Goal: Information Seeking & Learning: Learn about a topic

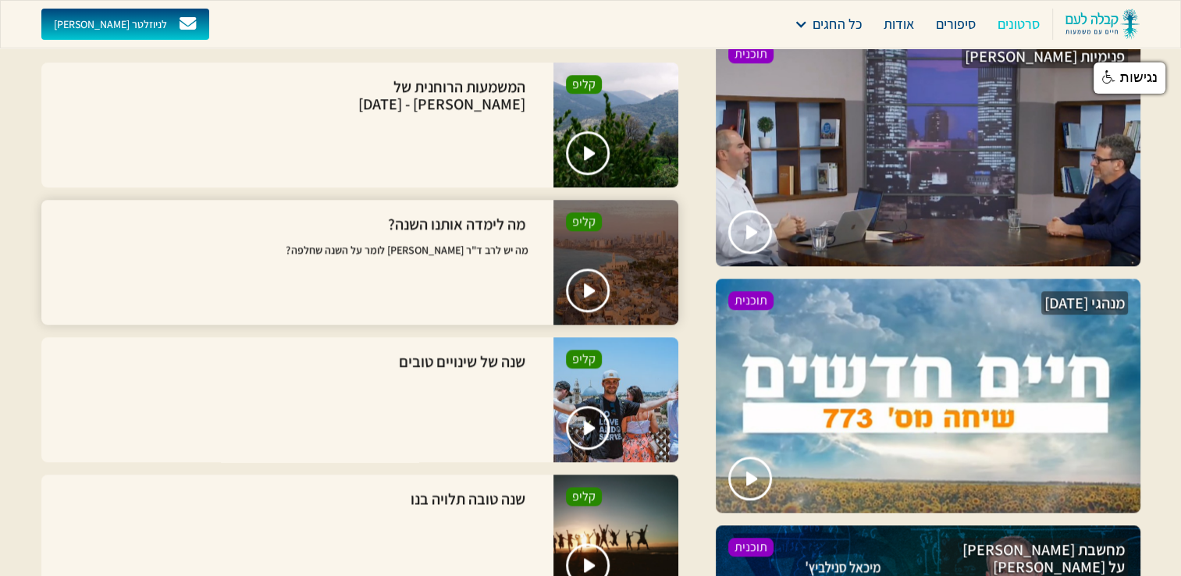
scroll to position [1952, 0]
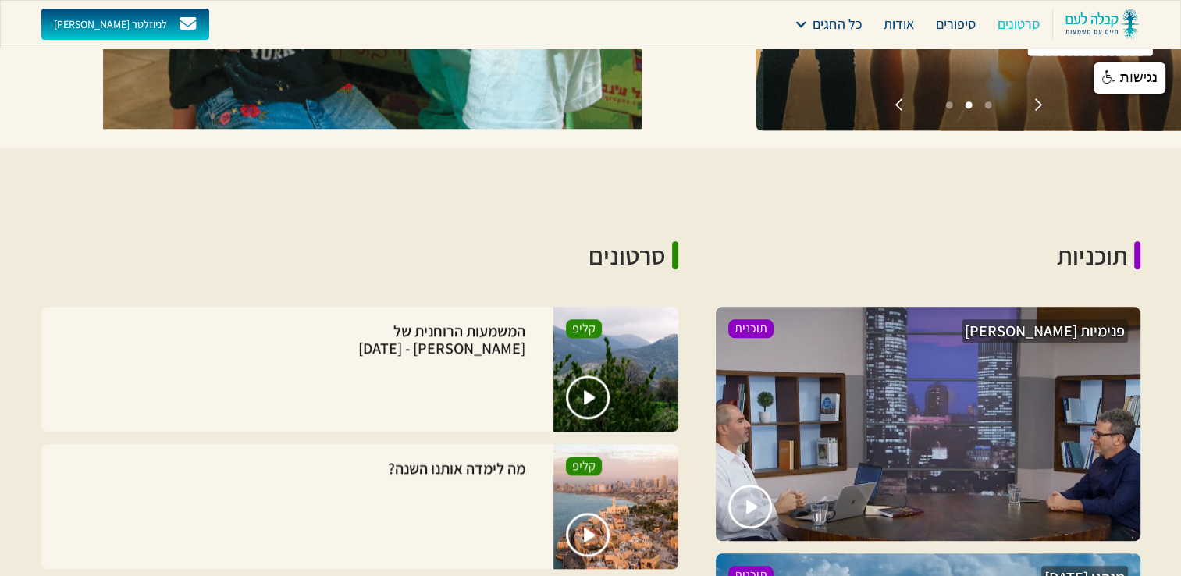
scroll to position [1718, 0]
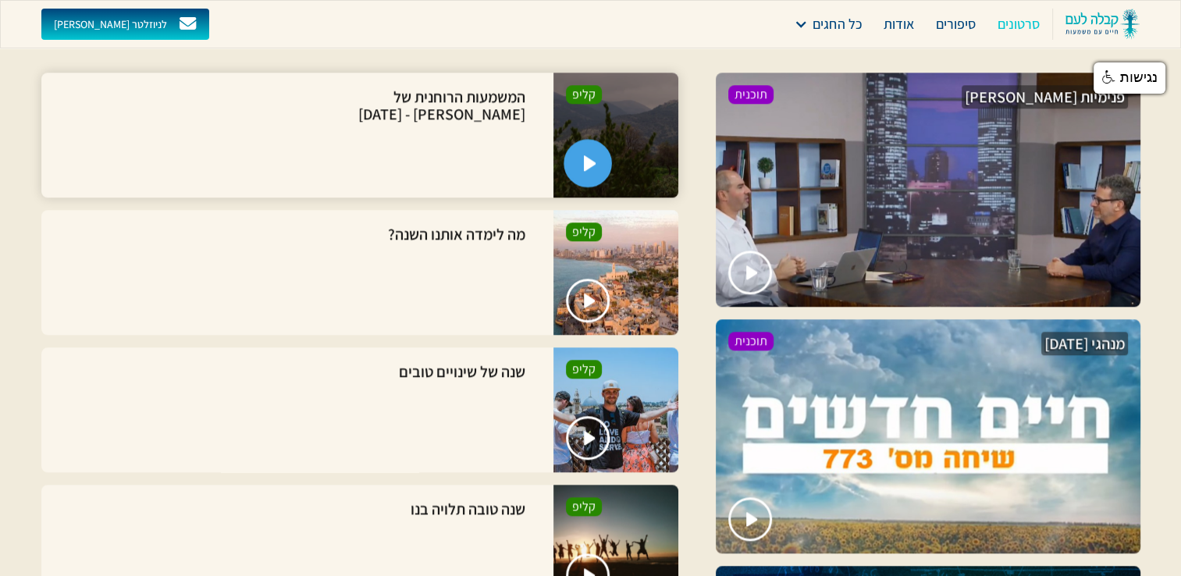
click at [583, 158] on link "open lightbox" at bounding box center [588, 163] width 48 height 48
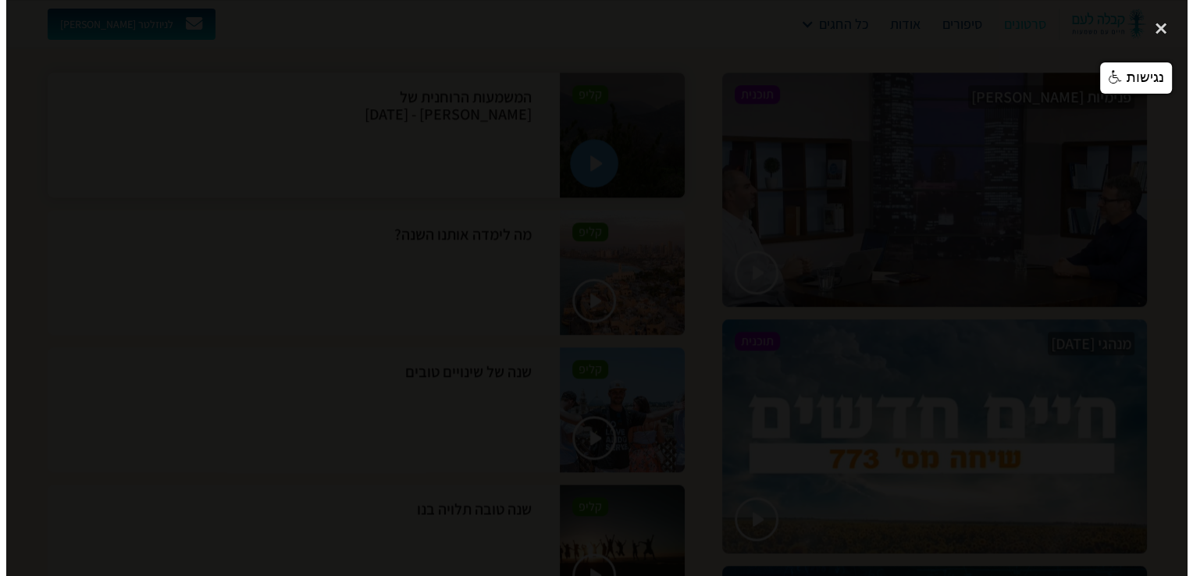
scroll to position [1717, 0]
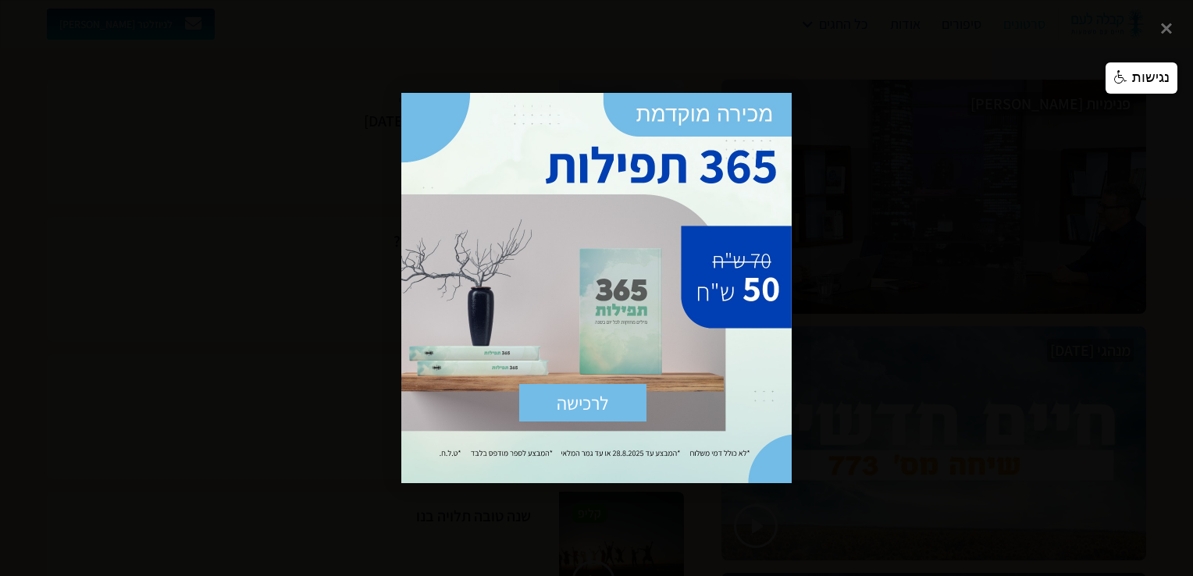
click at [185, 264] on div at bounding box center [596, 288] width 1193 height 576
click at [1092, 286] on div at bounding box center [596, 288] width 1193 height 576
click at [775, 106] on span "×" at bounding box center [774, 110] width 34 height 34
